Goal: Transaction & Acquisition: Obtain resource

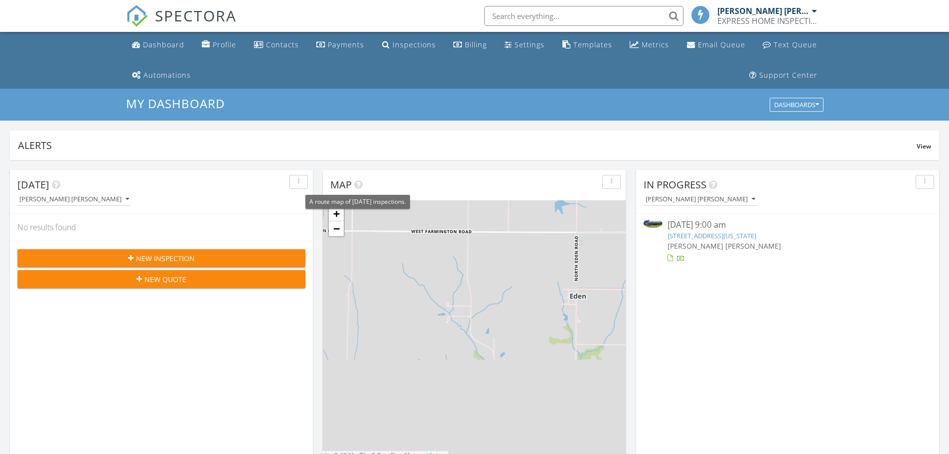
scroll to position [5, 5]
click at [684, 231] on div "09/26/25 9:00 am 21035 N 300th Rd, Vermont, IL 61484 WILLIAM LAMAR HARRIS" at bounding box center [788, 241] width 240 height 44
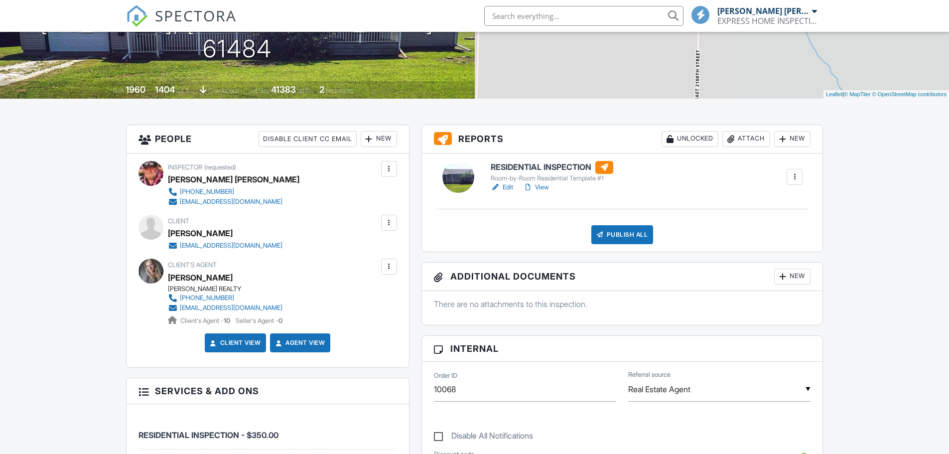
scroll to position [199, 0]
click at [505, 184] on link "Edit" at bounding box center [502, 187] width 22 height 10
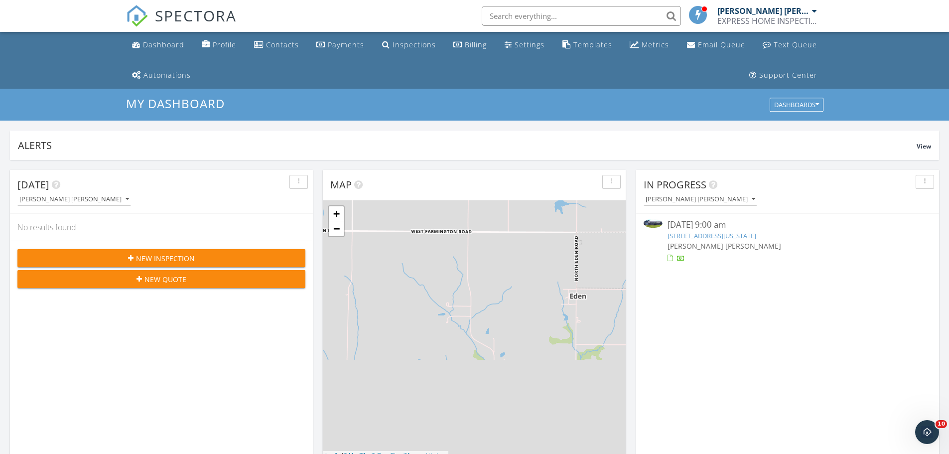
click at [656, 223] on img at bounding box center [653, 223] width 19 height 9
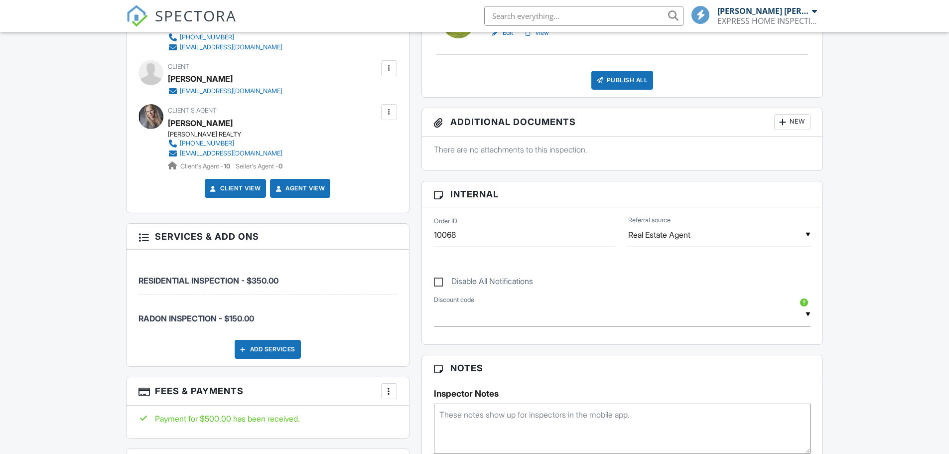
scroll to position [360, 0]
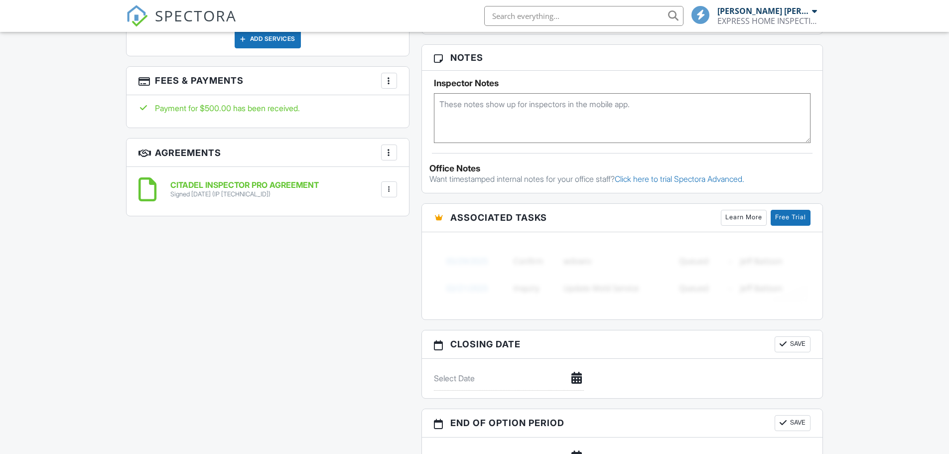
click at [388, 191] on div at bounding box center [389, 189] width 10 height 10
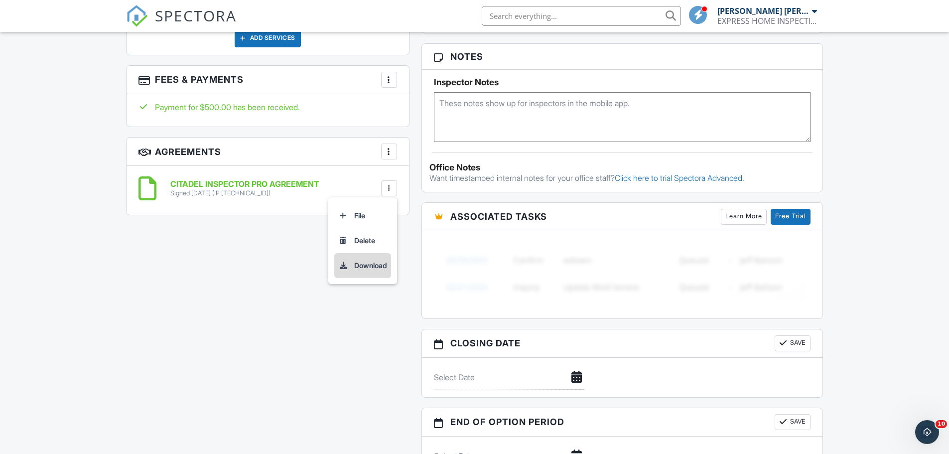
scroll to position [0, 0]
click at [363, 266] on li "Download" at bounding box center [362, 265] width 57 height 25
click at [288, 110] on div "Payment for $500.00 has been received." at bounding box center [267, 107] width 259 height 11
click at [389, 79] on div at bounding box center [389, 80] width 10 height 10
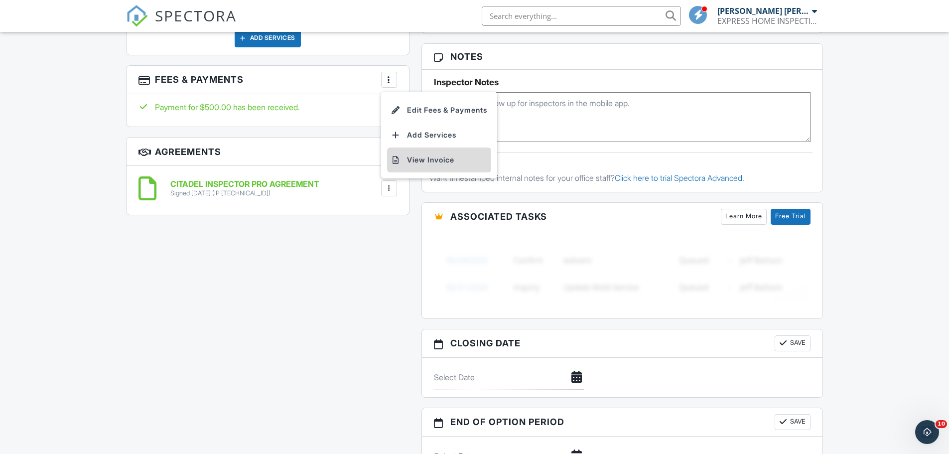
click at [419, 156] on li "View Invoice" at bounding box center [439, 159] width 104 height 25
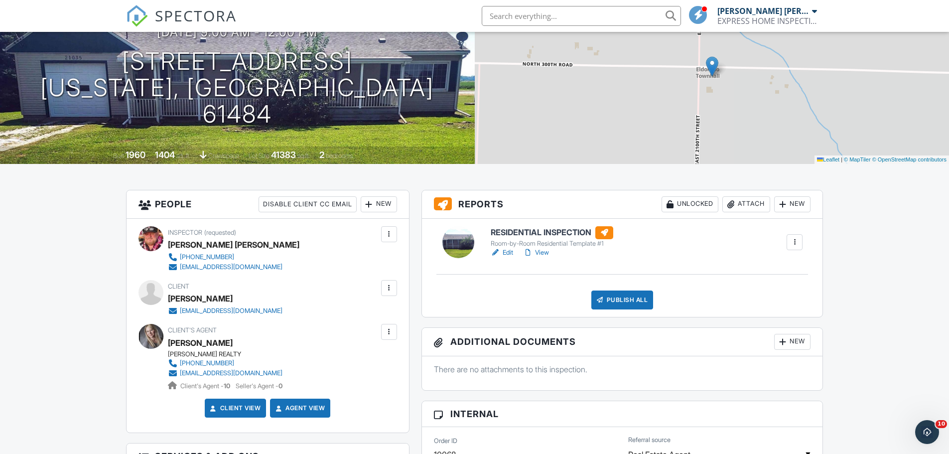
scroll to position [133, 0]
click at [504, 251] on link "Edit" at bounding box center [502, 253] width 22 height 10
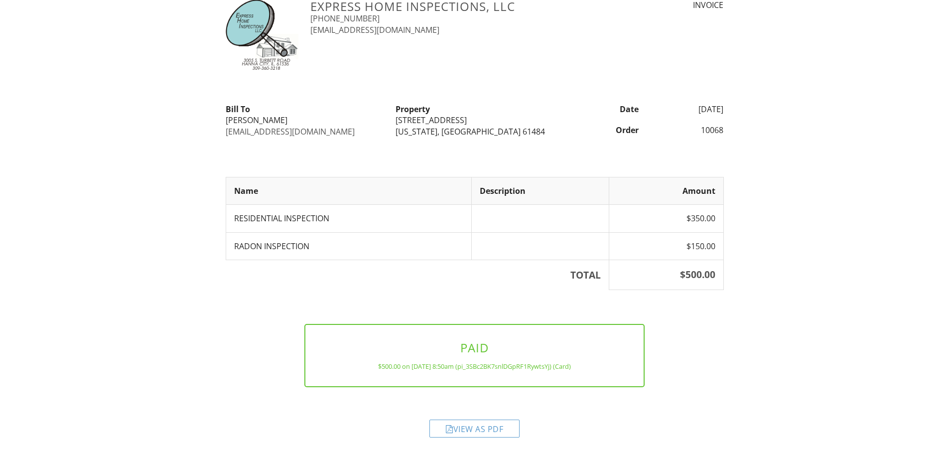
scroll to position [33, 0]
click at [466, 430] on div "View as PDF" at bounding box center [474, 427] width 90 height 18
